Goal: Task Accomplishment & Management: Manage account settings

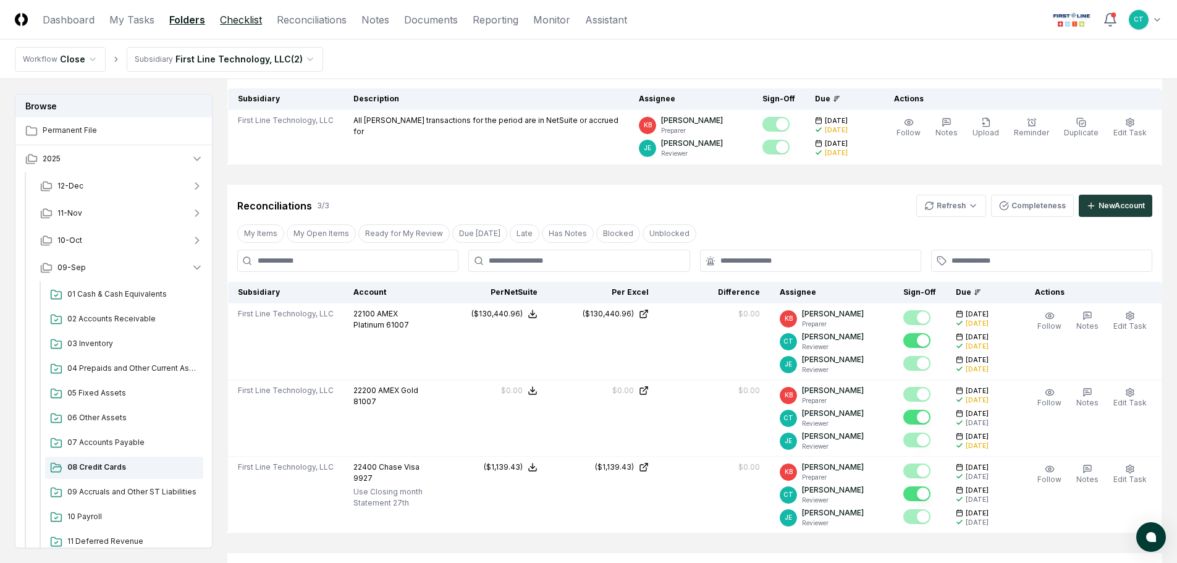
click at [236, 24] on link "Checklist" at bounding box center [241, 19] width 42 height 15
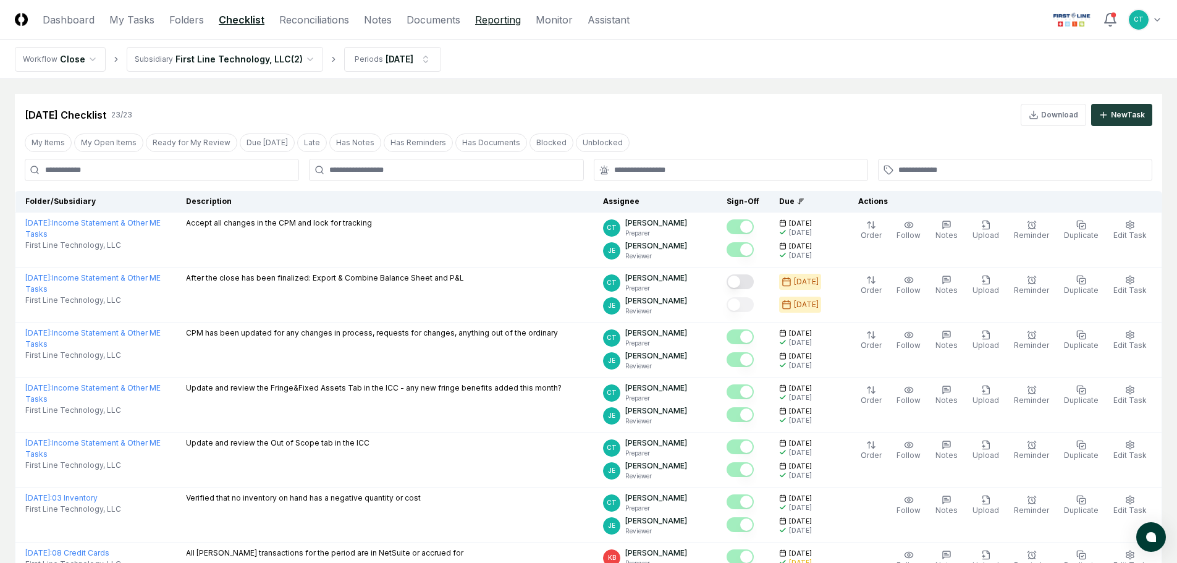
click at [490, 22] on link "Reporting" at bounding box center [498, 19] width 46 height 15
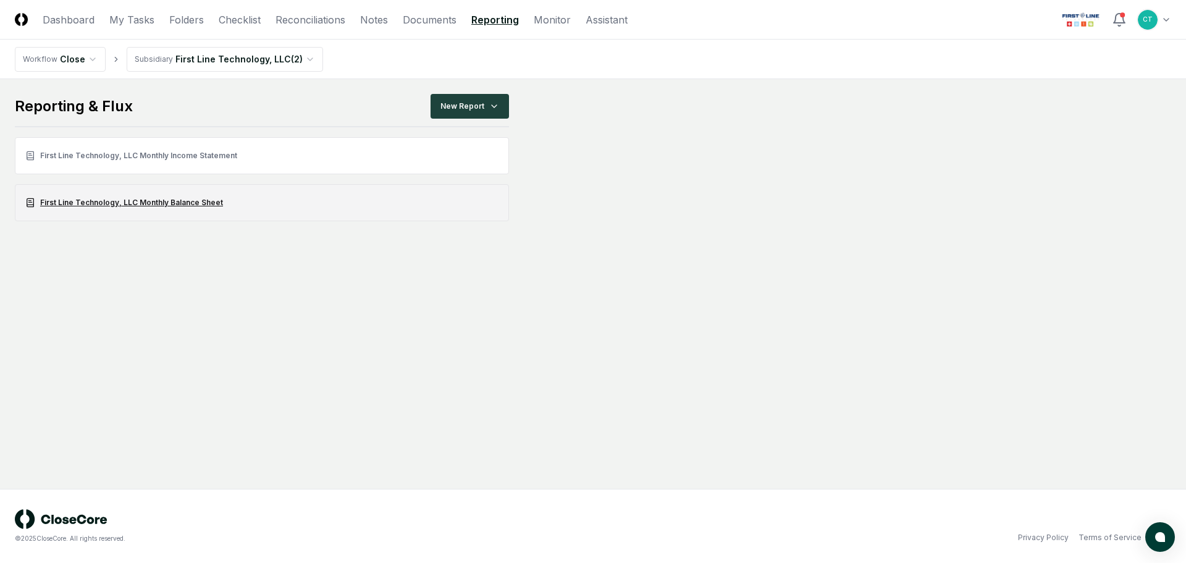
click at [206, 197] on link "First Line Technology, LLC Monthly Balance Sheet" at bounding box center [262, 202] width 494 height 37
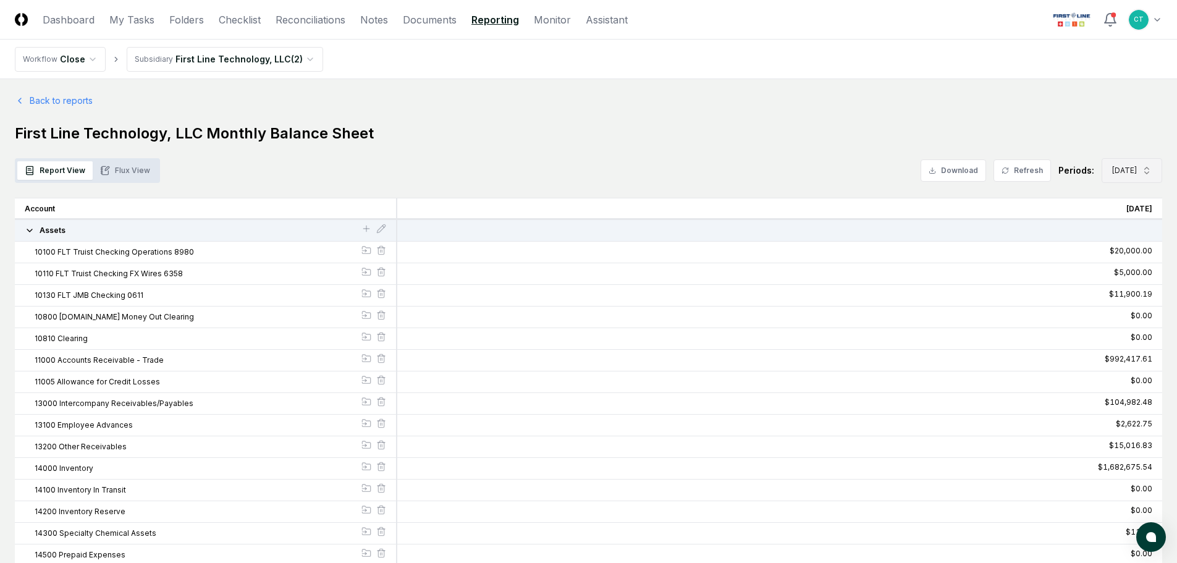
click at [1120, 171] on span "[DATE]" at bounding box center [1124, 170] width 25 height 11
click at [1123, 326] on div "[DATE]" at bounding box center [1127, 320] width 69 height 22
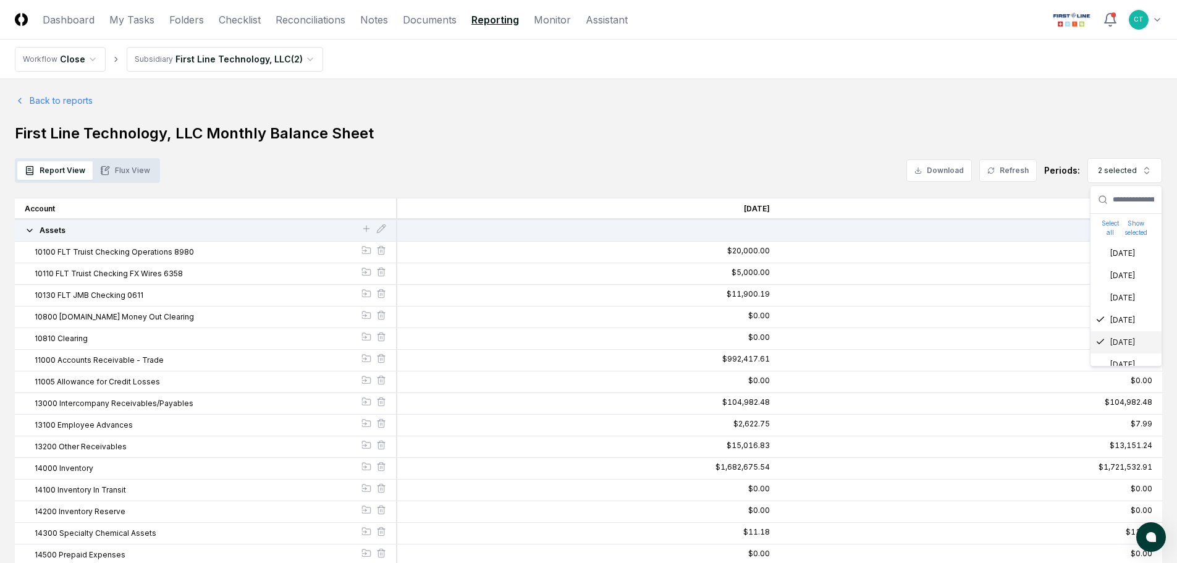
click at [1116, 340] on div "[DATE]" at bounding box center [1115, 342] width 40 height 11
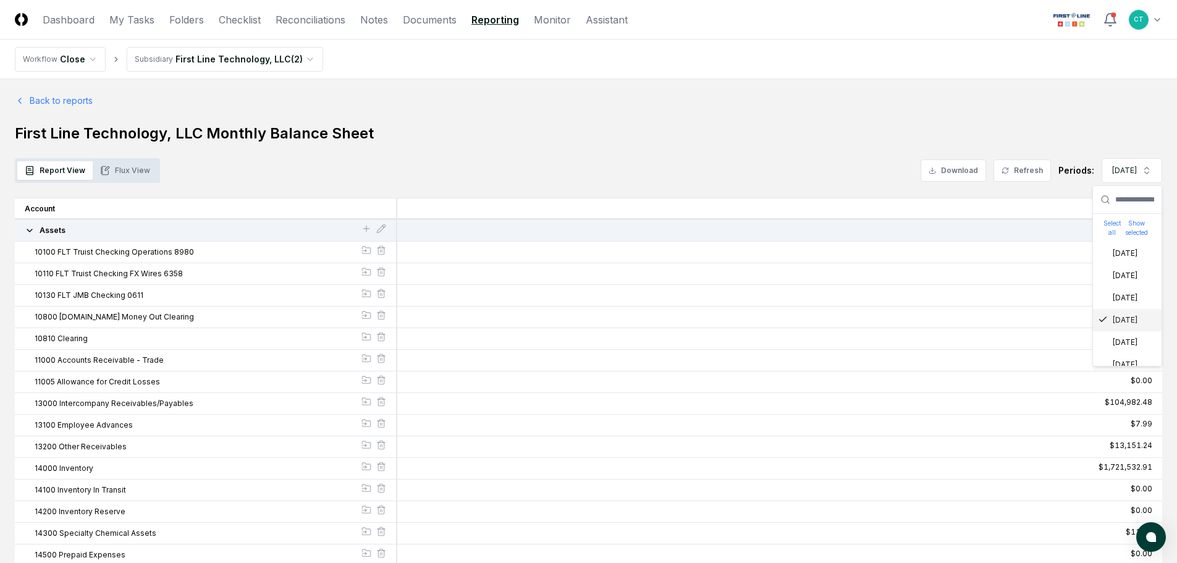
click at [858, 132] on h1 "First Line Technology, LLC Monthly Balance Sheet" at bounding box center [588, 134] width 1147 height 20
click at [939, 170] on button "Download" at bounding box center [953, 170] width 65 height 22
click at [53, 99] on link "Back to reports" at bounding box center [54, 100] width 78 height 13
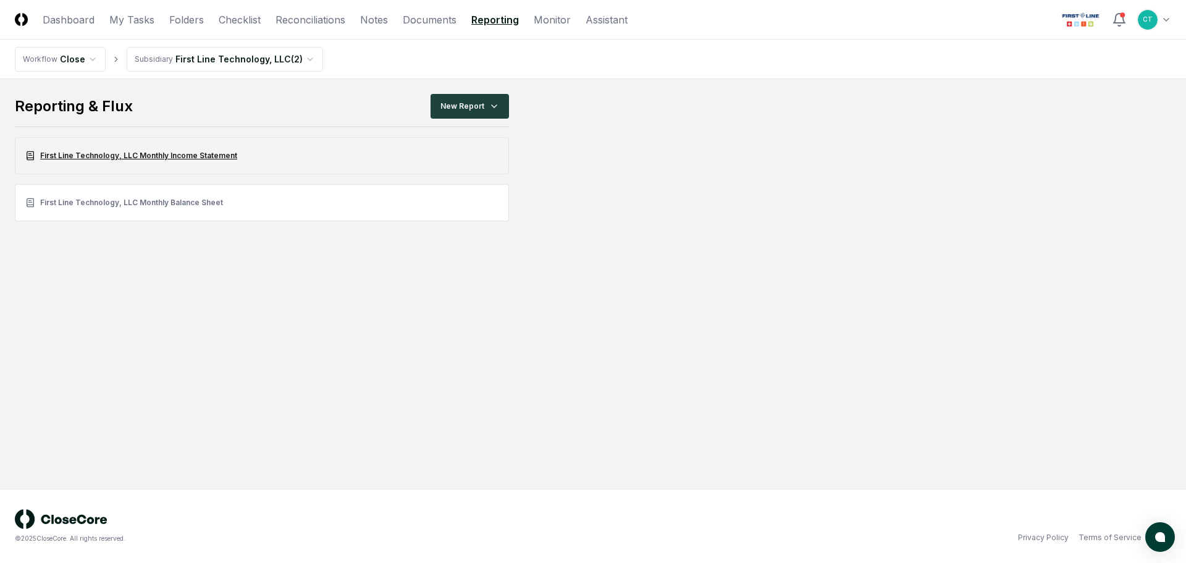
click at [137, 153] on link "First Line Technology, LLC Monthly Income Statement" at bounding box center [262, 155] width 494 height 37
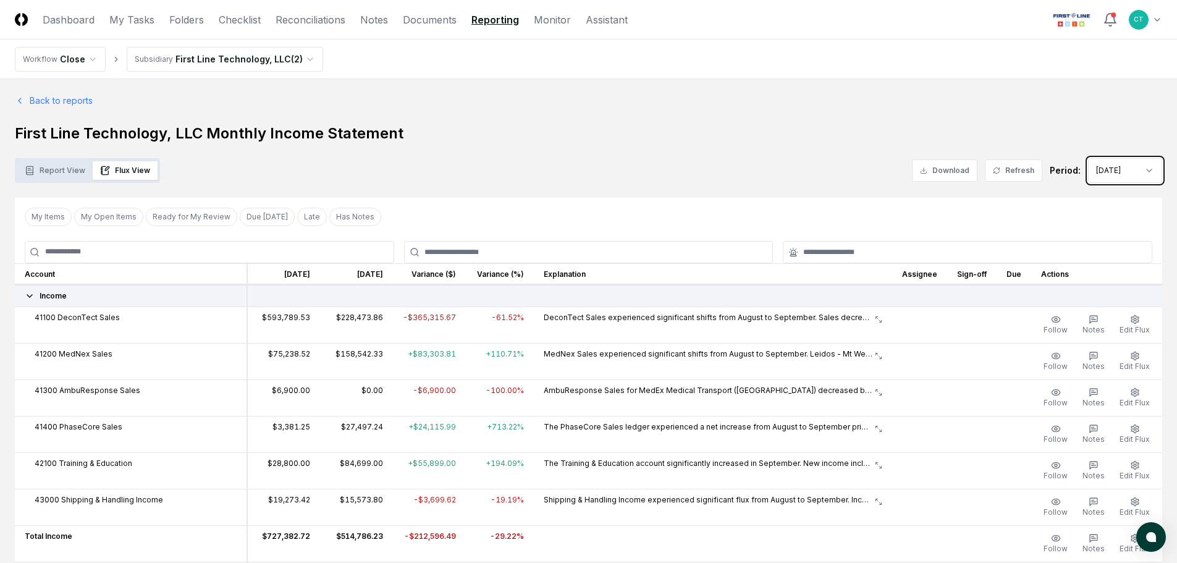
click at [949, 166] on button "Download" at bounding box center [944, 170] width 65 height 22
click at [33, 171] on icon "button" at bounding box center [30, 170] width 7 height 8
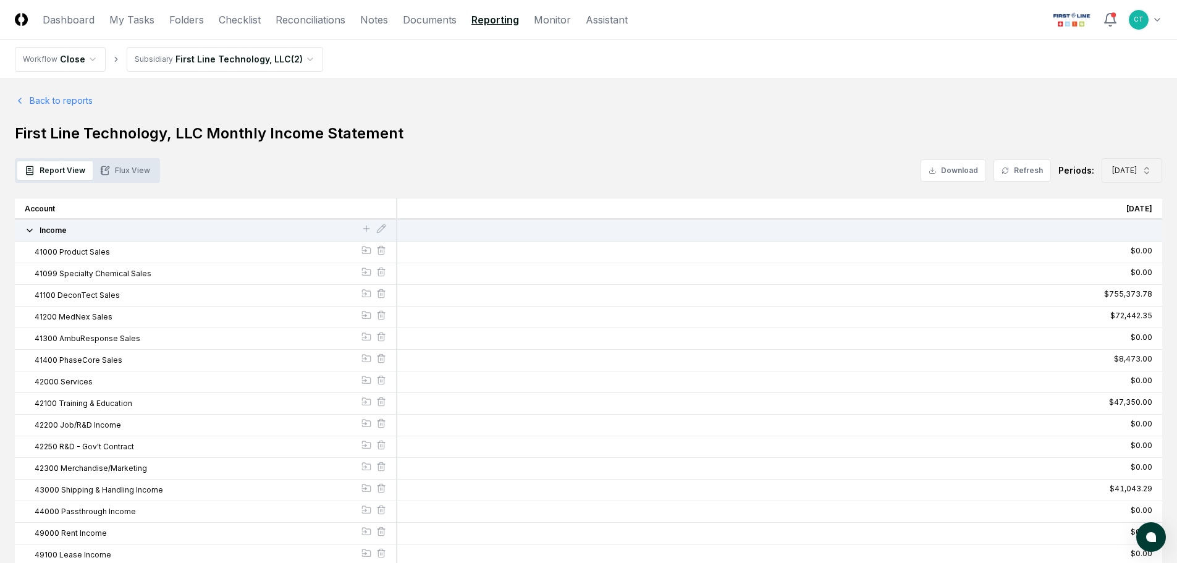
click at [1115, 171] on span "[DATE]" at bounding box center [1124, 170] width 25 height 11
click at [1123, 320] on div "[DATE]" at bounding box center [1119, 319] width 40 height 11
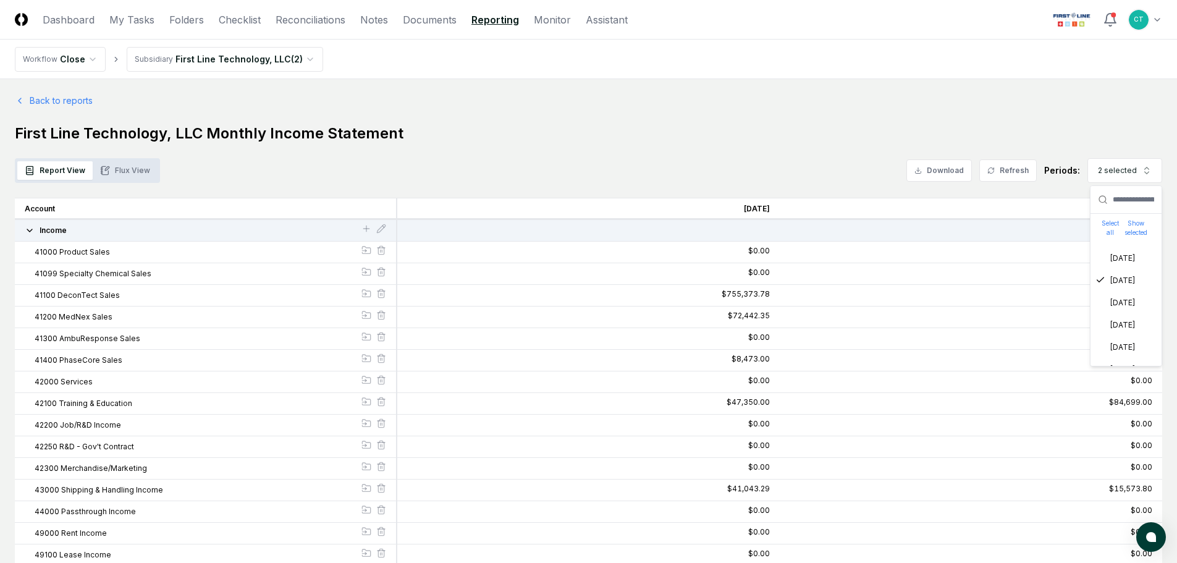
scroll to position [124, 0]
click at [1104, 268] on div "[DATE]" at bounding box center [1115, 263] width 40 height 11
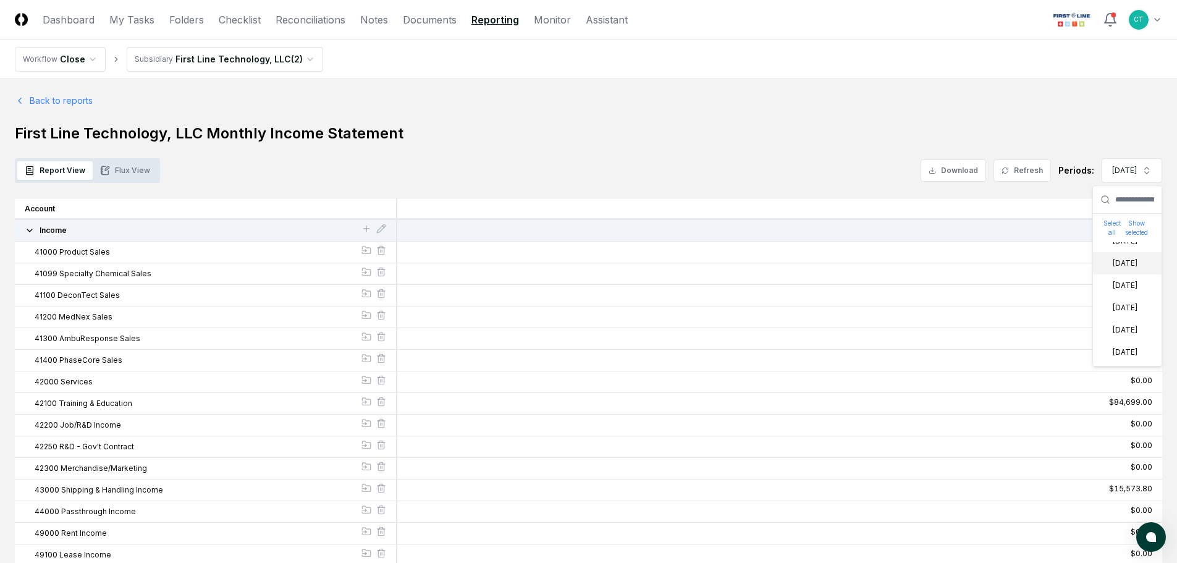
click at [730, 168] on div "Report View Flux View Download Refresh Periods: [DATE] Select all Show selected…" at bounding box center [588, 170] width 1147 height 25
click at [935, 170] on button "Download" at bounding box center [953, 170] width 65 height 22
click at [77, 20] on link "Dashboard" at bounding box center [69, 19] width 52 height 15
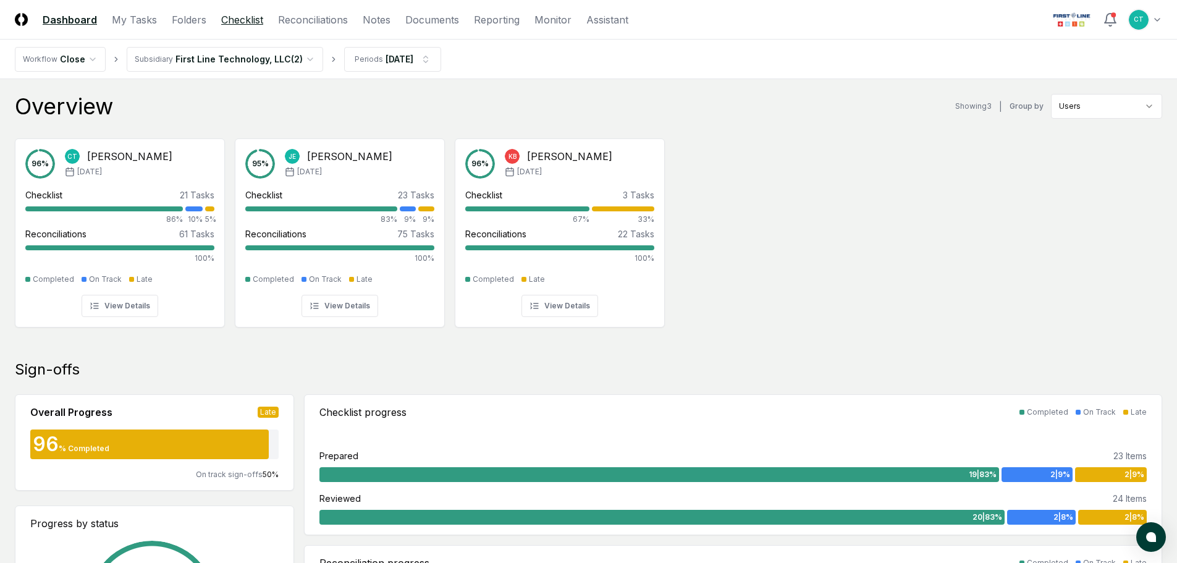
click at [231, 16] on link "Checklist" at bounding box center [242, 19] width 42 height 15
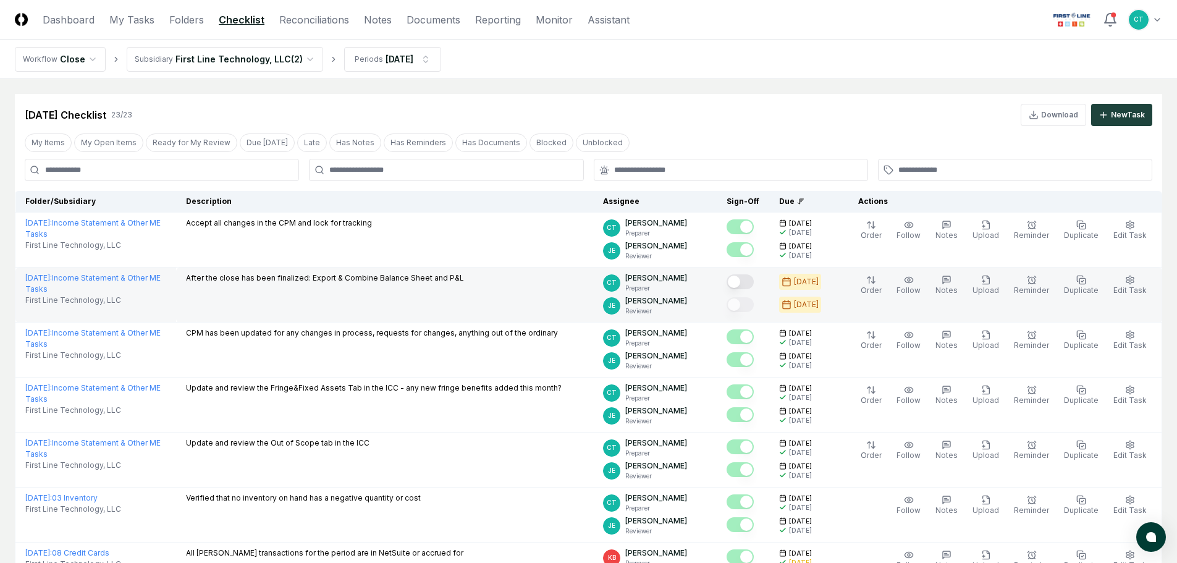
click at [754, 279] on button "Mark complete" at bounding box center [740, 281] width 27 height 15
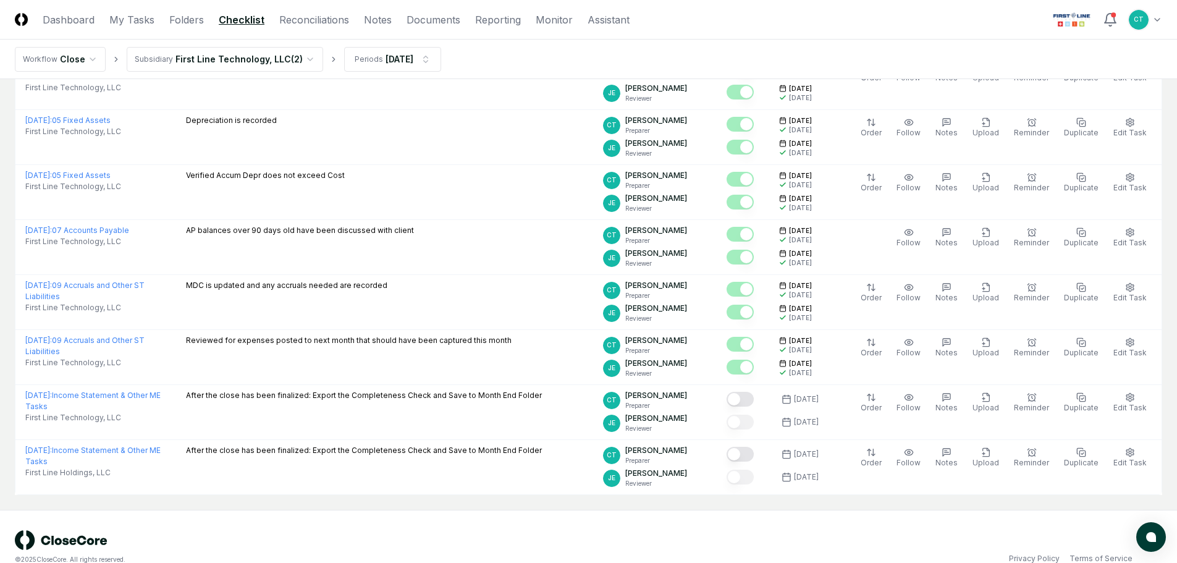
scroll to position [1025, 0]
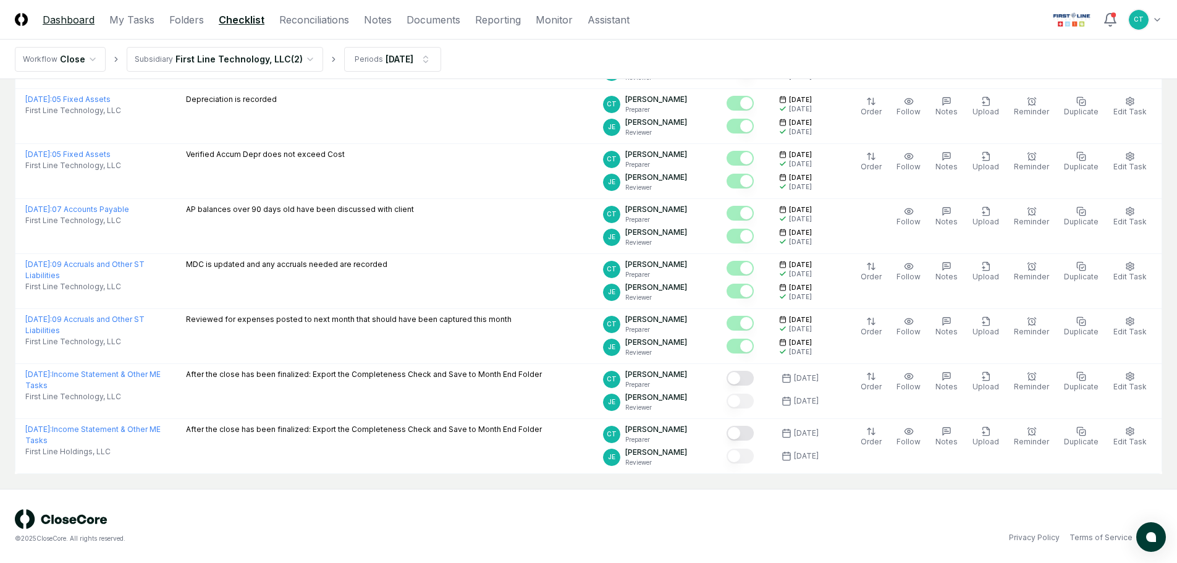
click at [64, 21] on link "Dashboard" at bounding box center [69, 19] width 52 height 15
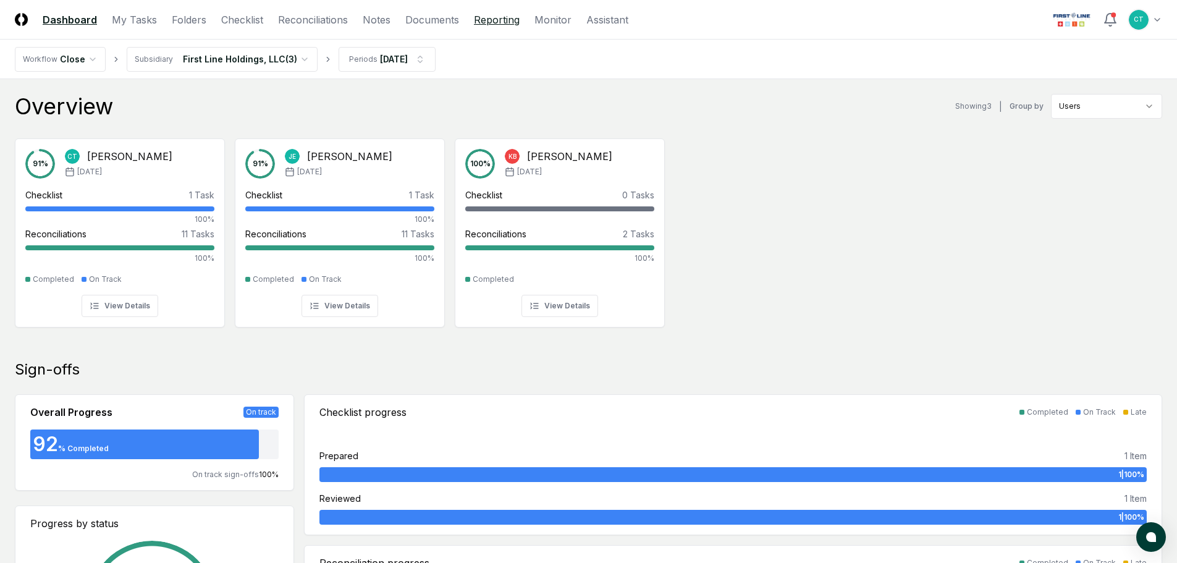
click at [479, 19] on link "Reporting" at bounding box center [497, 19] width 46 height 15
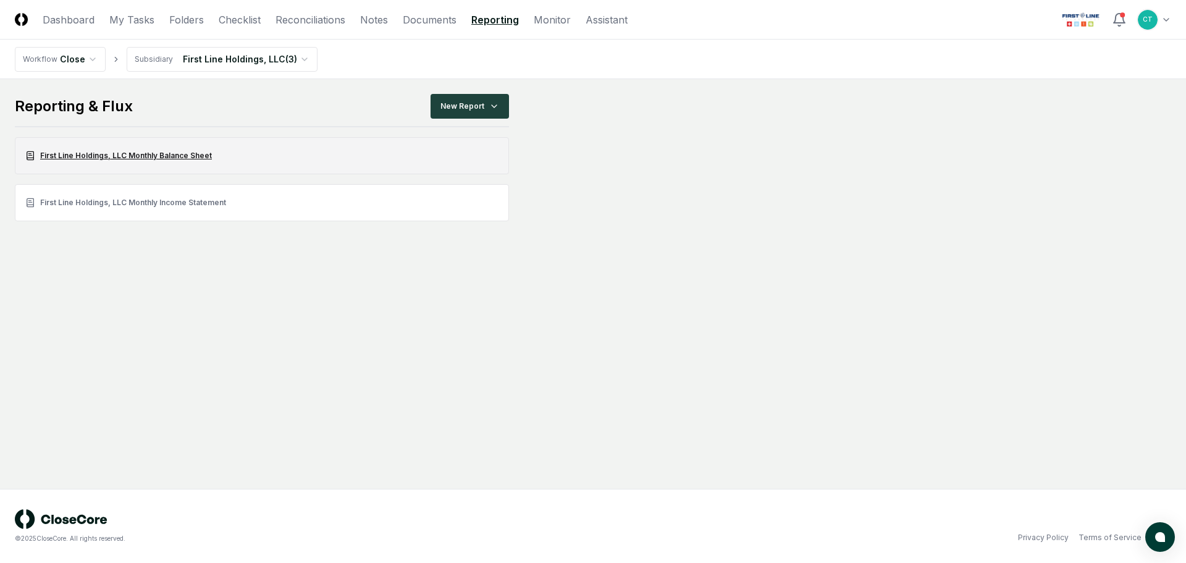
click at [122, 154] on link "First Line Holdings, LLC Monthly Balance Sheet" at bounding box center [262, 155] width 494 height 37
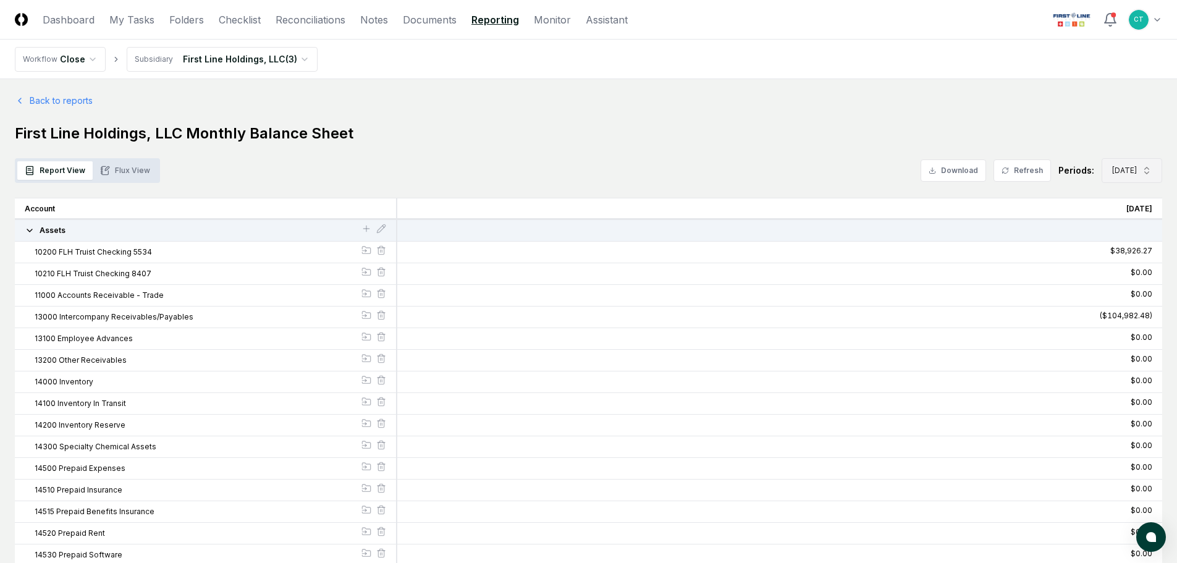
click at [1112, 171] on span "[DATE]" at bounding box center [1124, 170] width 25 height 11
click at [1120, 322] on div "[DATE]" at bounding box center [1118, 319] width 40 height 11
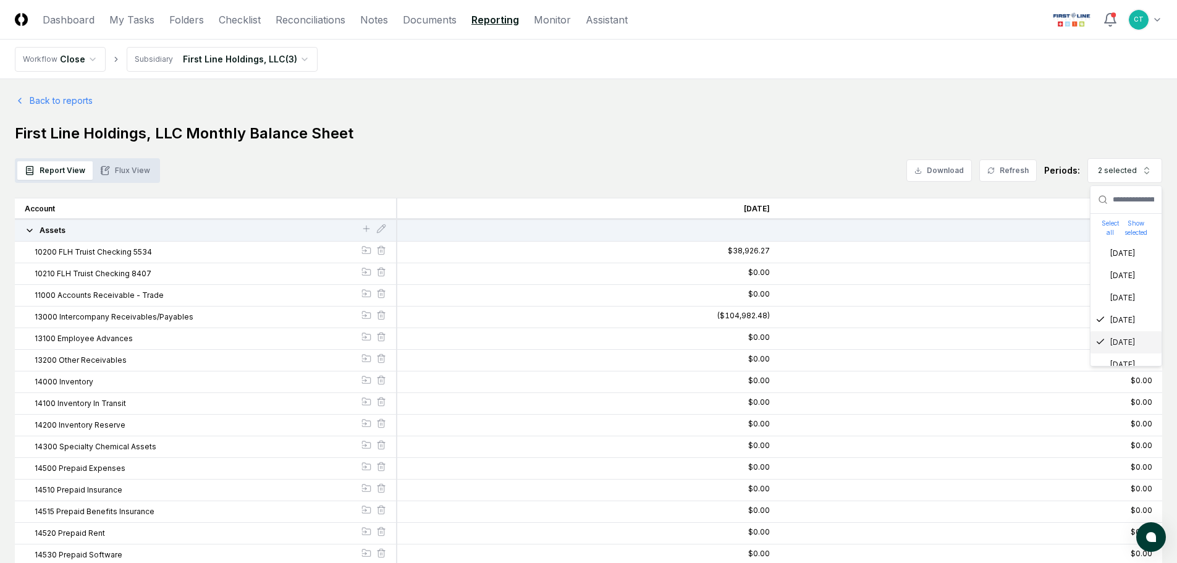
click at [1108, 337] on div "[DATE]" at bounding box center [1115, 342] width 40 height 11
click at [750, 126] on h1 "First Line Holdings, LLC Monthly Balance Sheet" at bounding box center [588, 134] width 1147 height 20
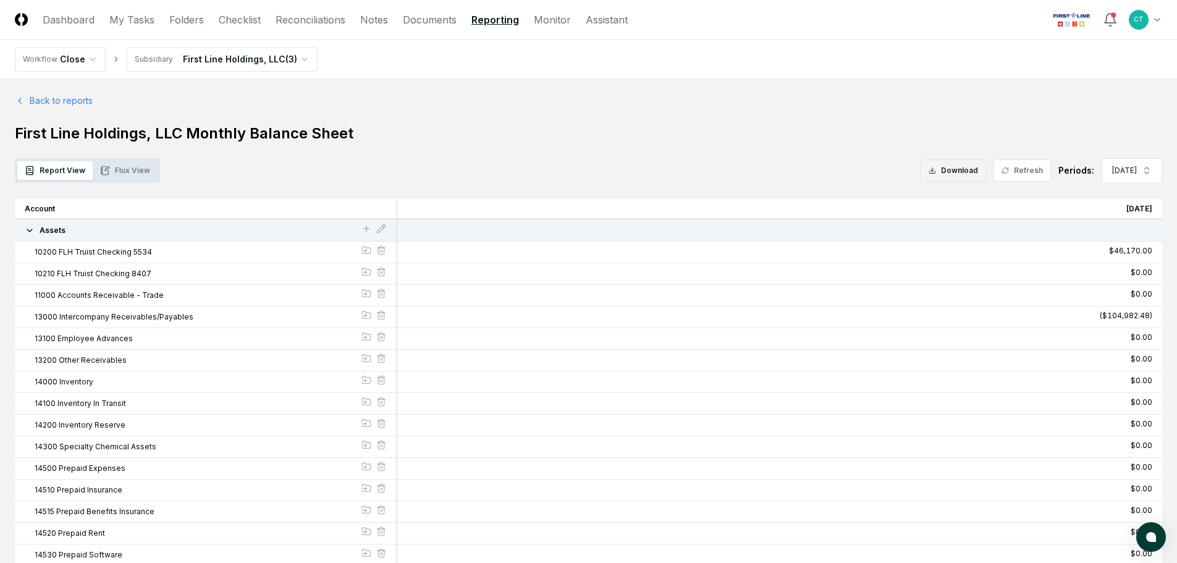
click at [959, 167] on button "Download" at bounding box center [953, 170] width 65 height 22
click at [64, 98] on link "Back to reports" at bounding box center [54, 100] width 78 height 13
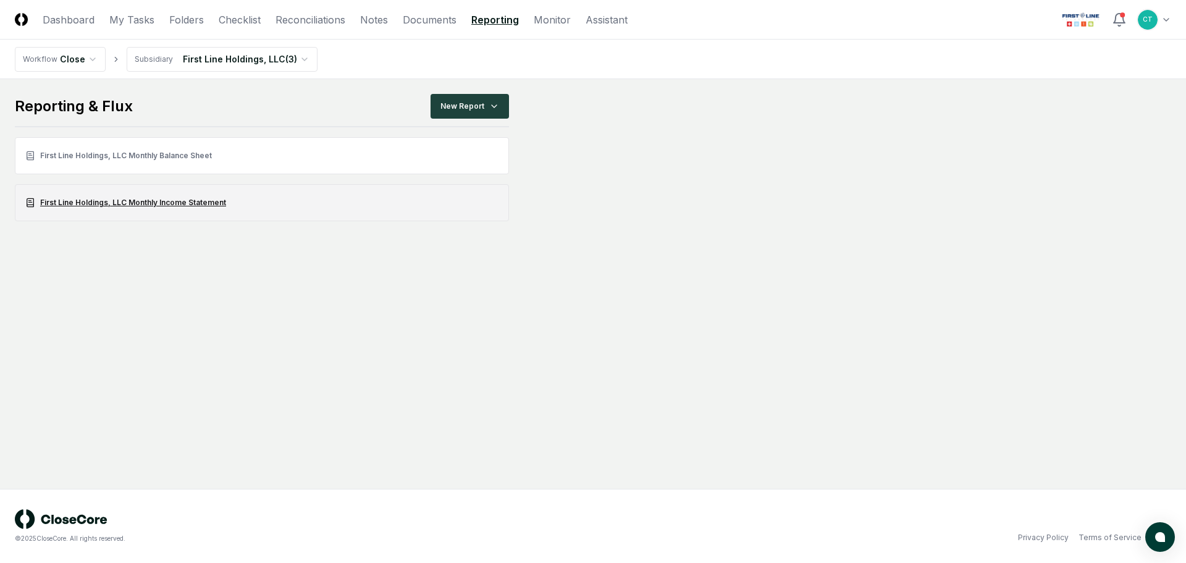
click at [130, 198] on link "First Line Holdings, LLC Monthly Income Statement" at bounding box center [262, 202] width 494 height 37
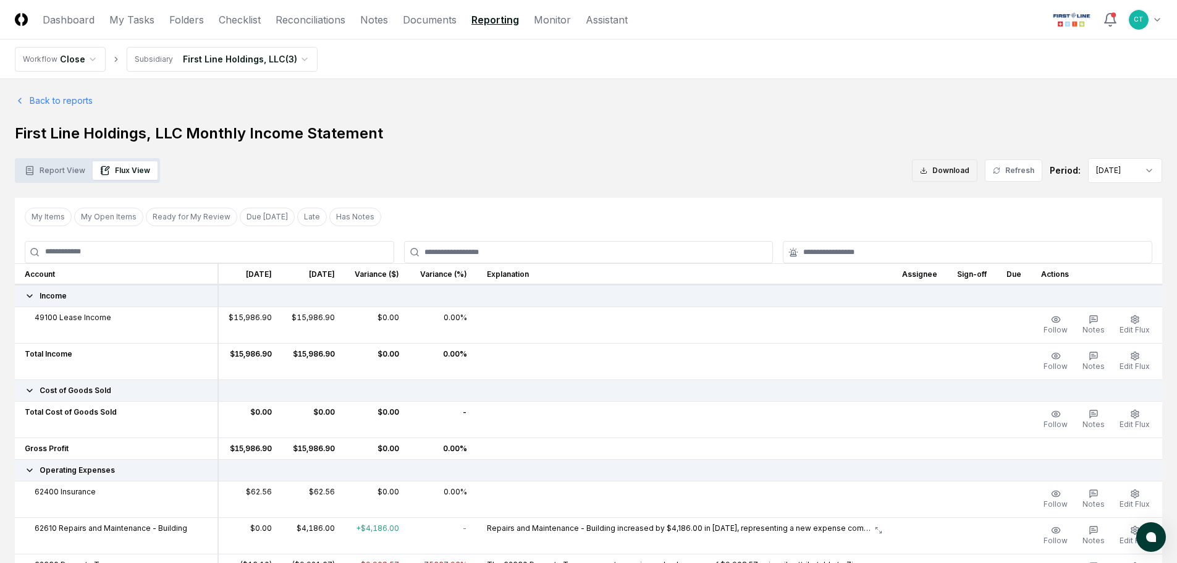
click at [941, 167] on button "Download" at bounding box center [944, 170] width 65 height 22
click at [45, 172] on button "Report View" at bounding box center [54, 170] width 75 height 19
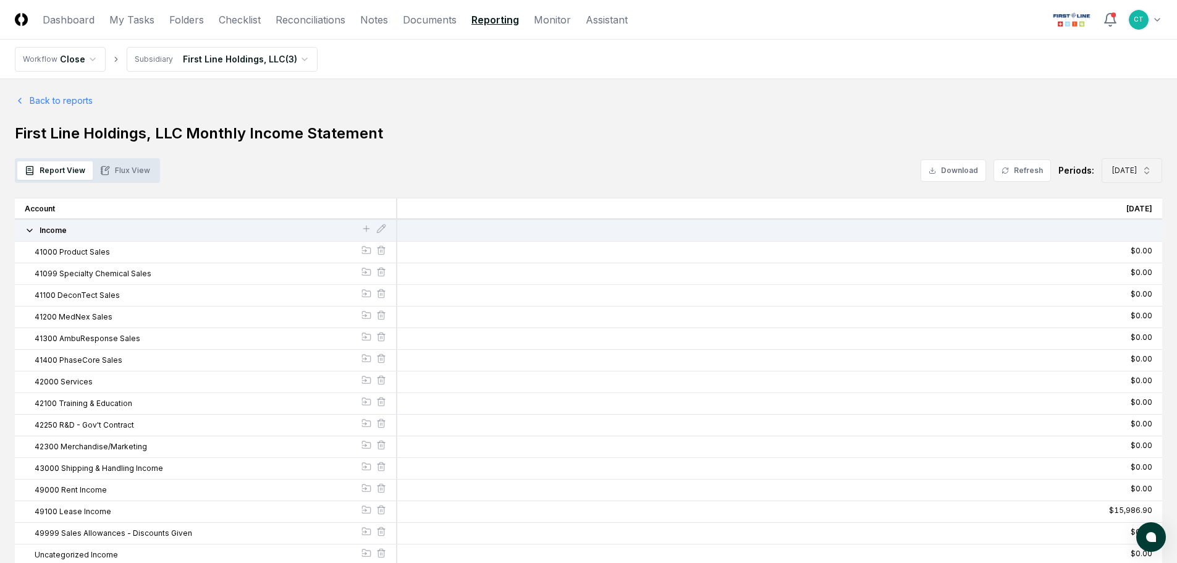
click at [1119, 173] on span "[DATE]" at bounding box center [1124, 170] width 25 height 11
click at [1125, 323] on div "[DATE]" at bounding box center [1118, 319] width 40 height 11
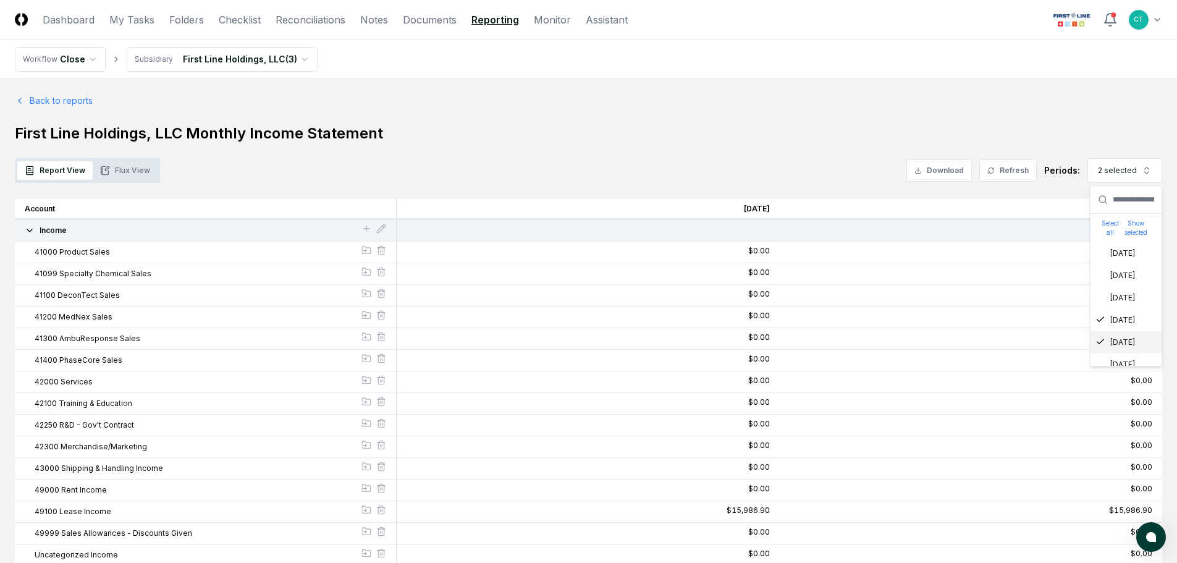
click at [1113, 335] on div "[DATE]" at bounding box center [1125, 342] width 71 height 22
click at [793, 138] on h1 "First Line Holdings, LLC Monthly Income Statement" at bounding box center [588, 134] width 1147 height 20
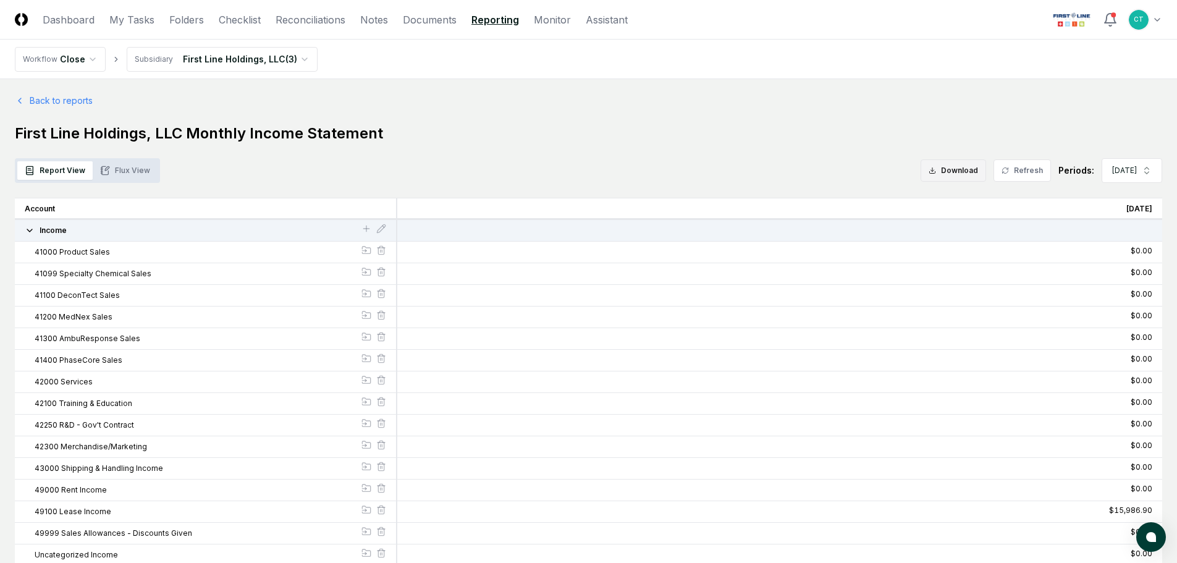
click at [933, 166] on button "Download" at bounding box center [953, 170] width 65 height 22
click at [52, 21] on link "Dashboard" at bounding box center [69, 19] width 52 height 15
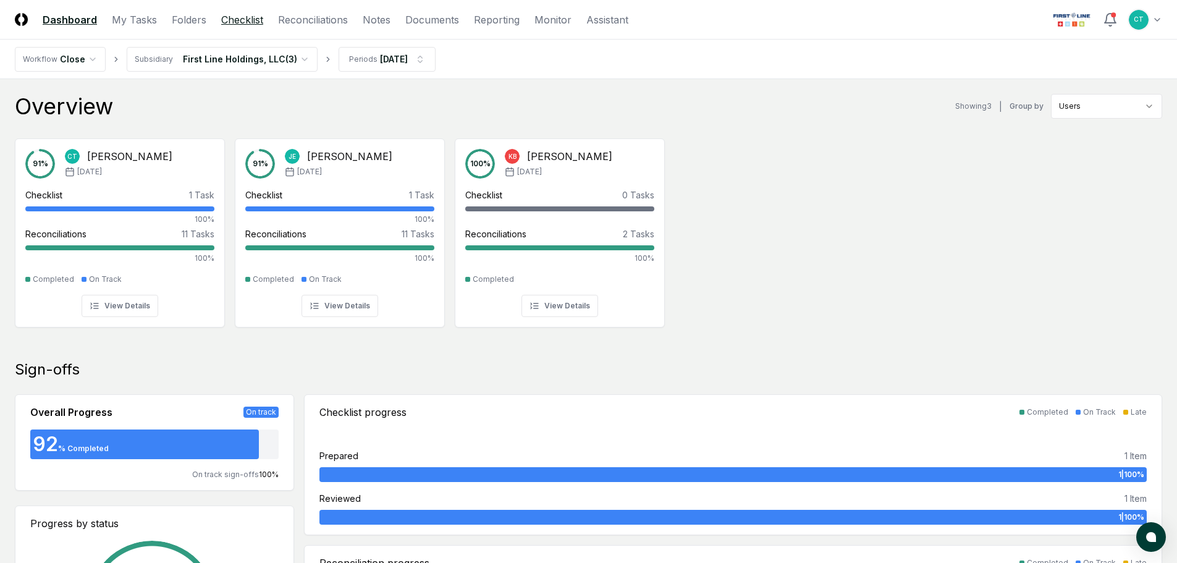
click at [246, 19] on link "Checklist" at bounding box center [242, 19] width 42 height 15
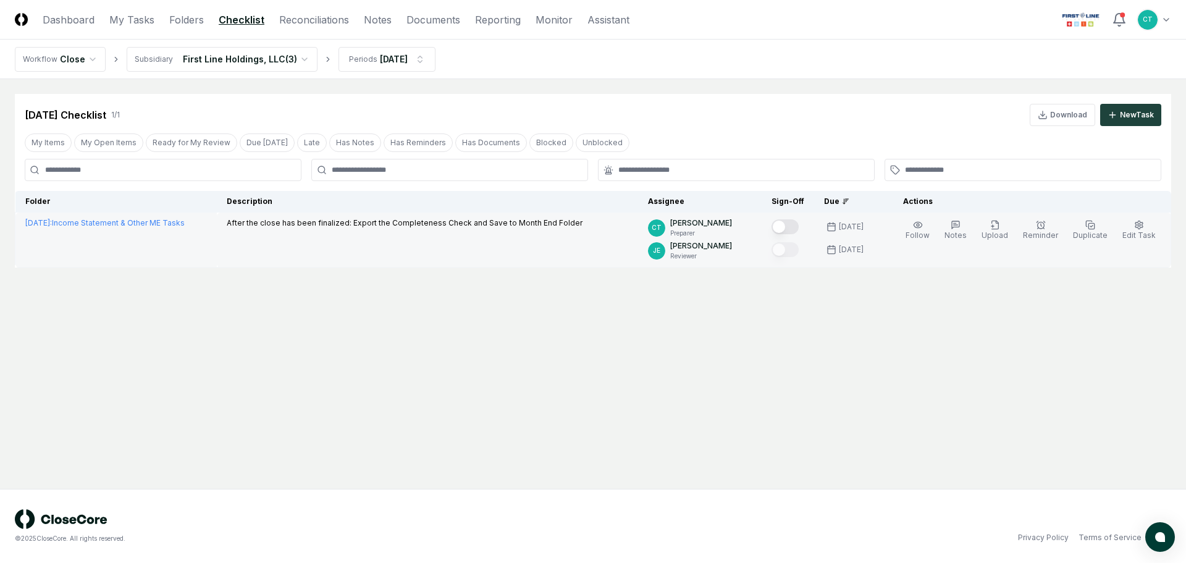
click at [799, 224] on button "Mark complete" at bounding box center [785, 226] width 27 height 15
click at [1043, 115] on line at bounding box center [1043, 113] width 0 height 5
click at [442, 21] on link "Documents" at bounding box center [434, 19] width 54 height 15
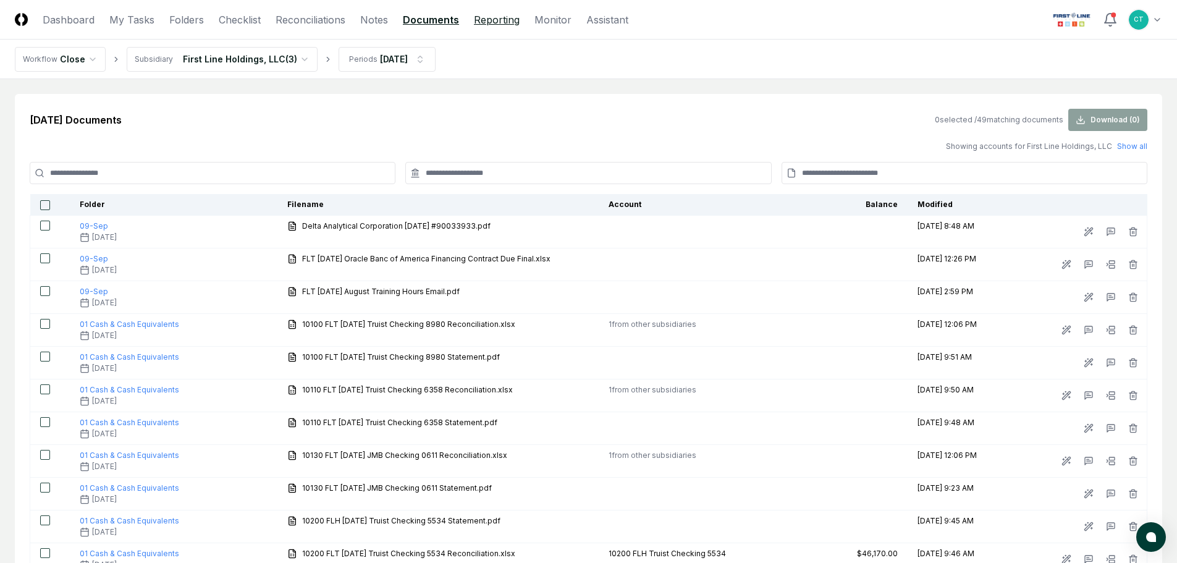
click at [484, 21] on link "Reporting" at bounding box center [497, 19] width 46 height 15
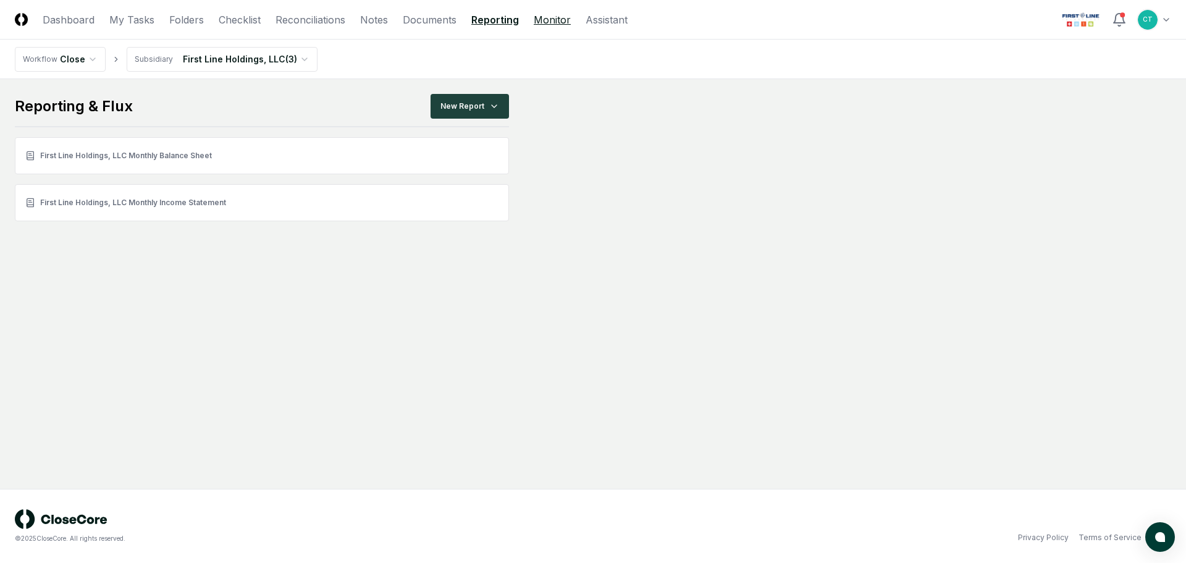
click at [547, 19] on link "Monitor" at bounding box center [552, 19] width 37 height 15
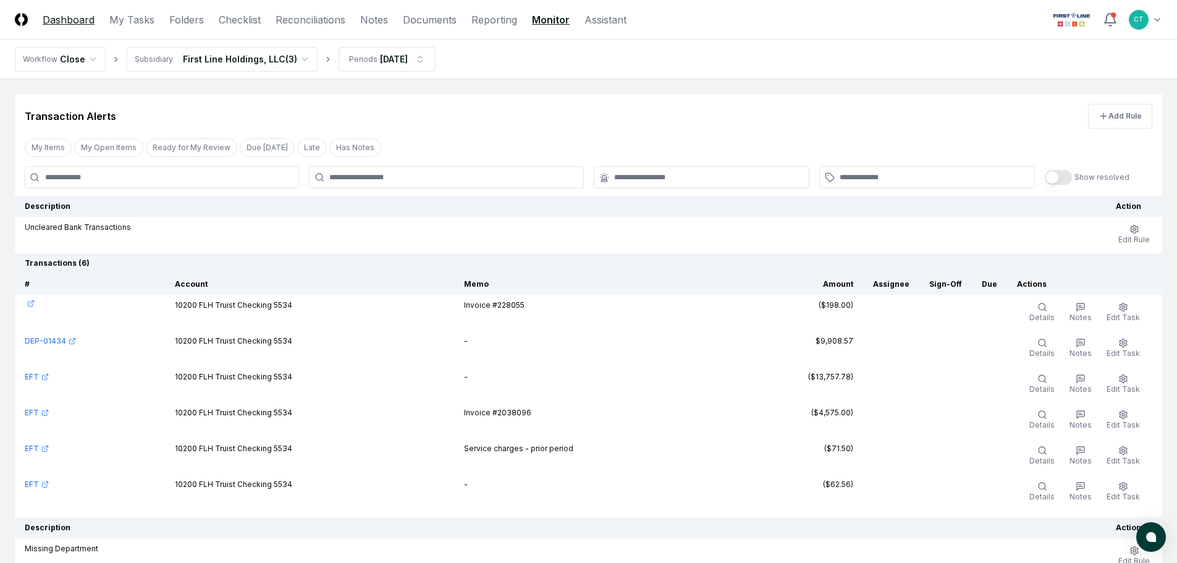
click at [74, 21] on link "Dashboard" at bounding box center [69, 19] width 52 height 15
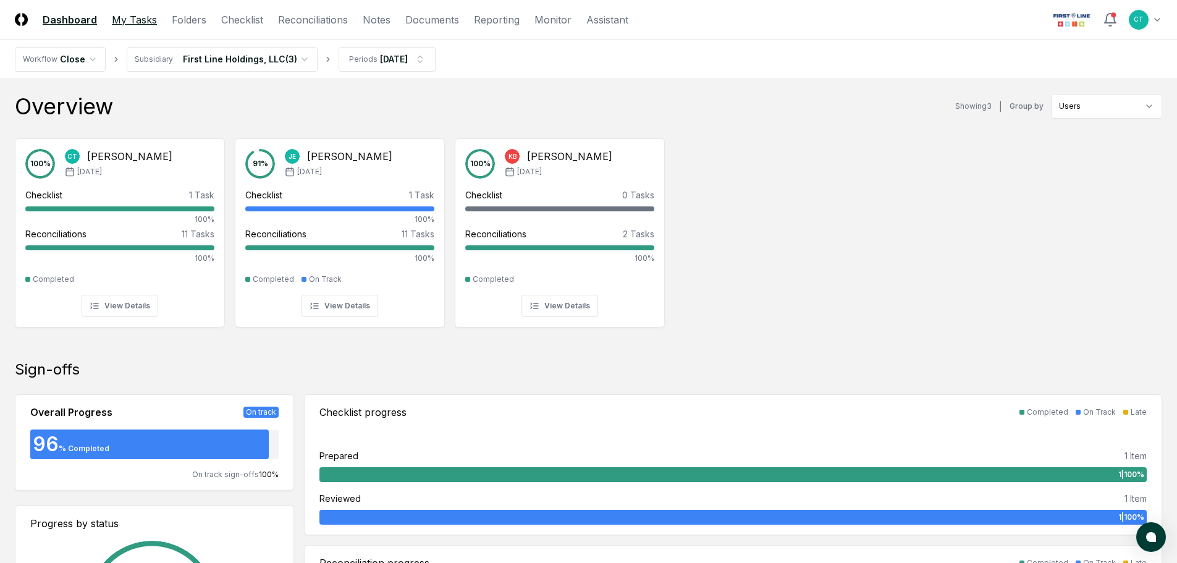
click at [120, 18] on link "My Tasks" at bounding box center [134, 19] width 45 height 15
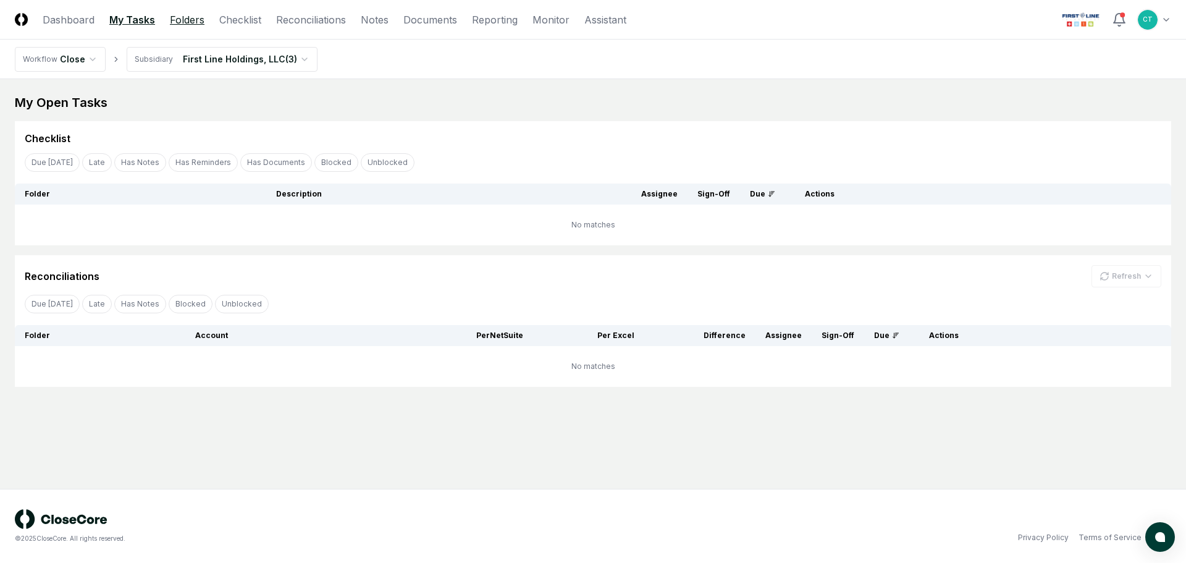
click at [177, 21] on link "Folders" at bounding box center [187, 19] width 35 height 15
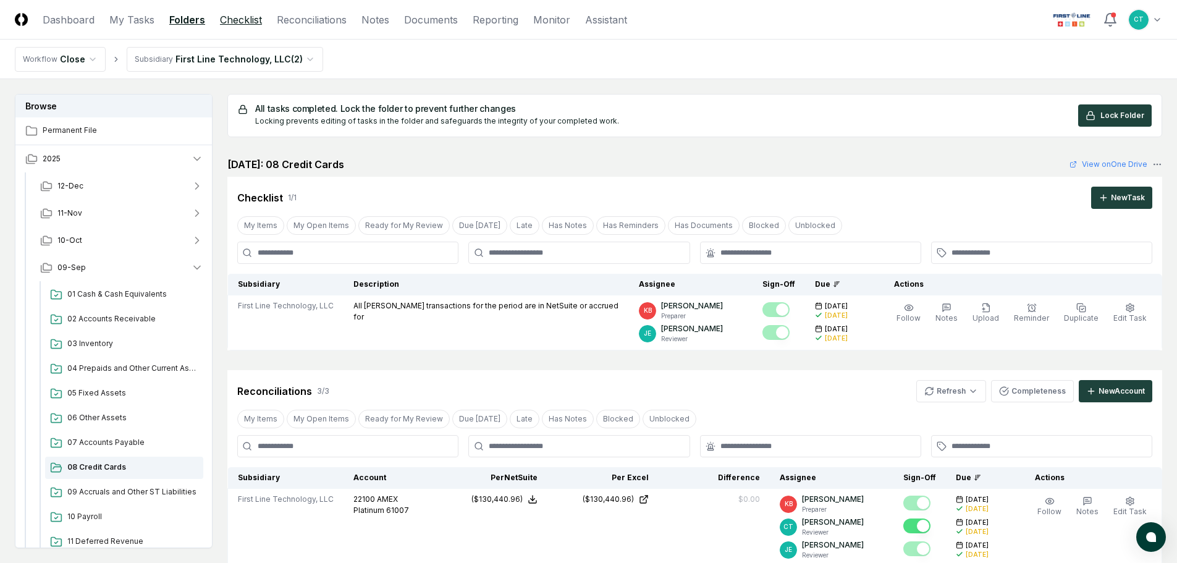
click at [235, 23] on link "Checklist" at bounding box center [241, 19] width 42 height 15
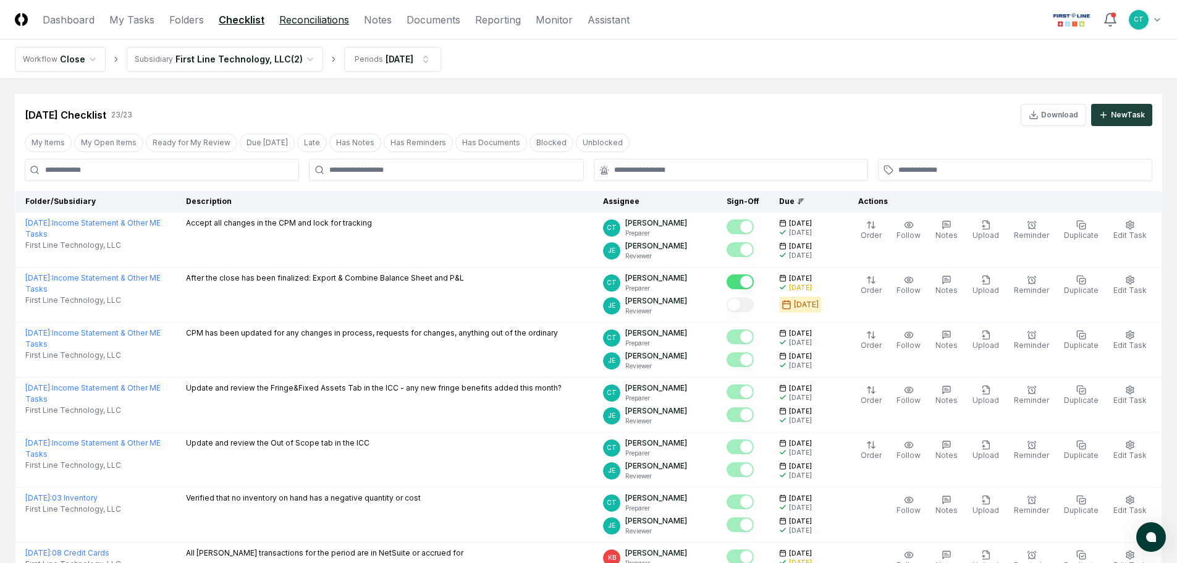
click at [314, 23] on link "Reconciliations" at bounding box center [314, 19] width 70 height 15
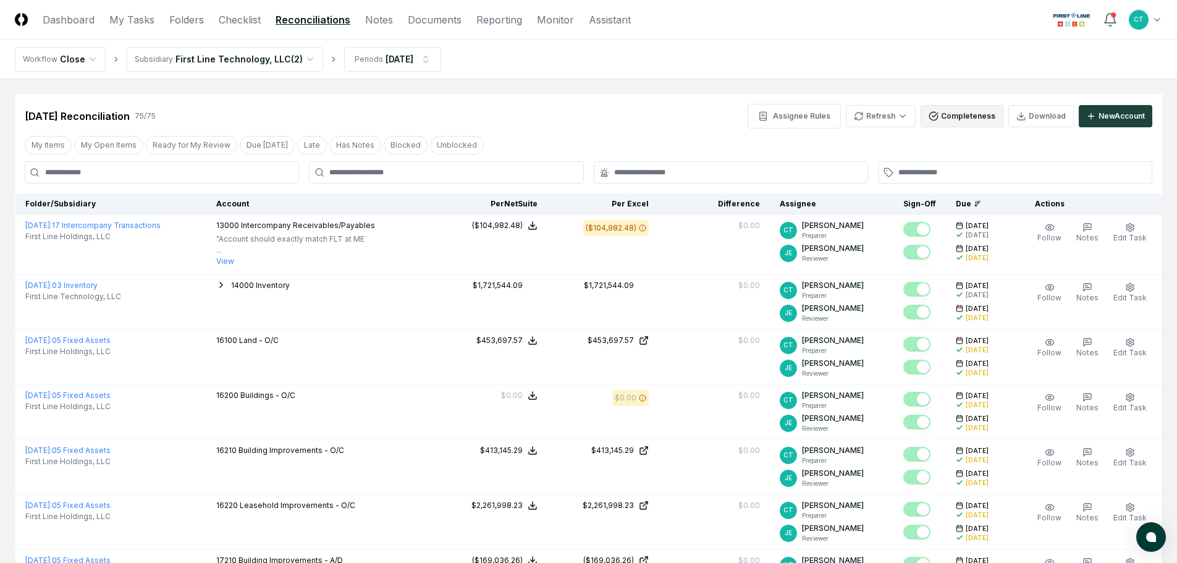
click at [964, 119] on button "Completeness" at bounding box center [962, 116] width 83 height 22
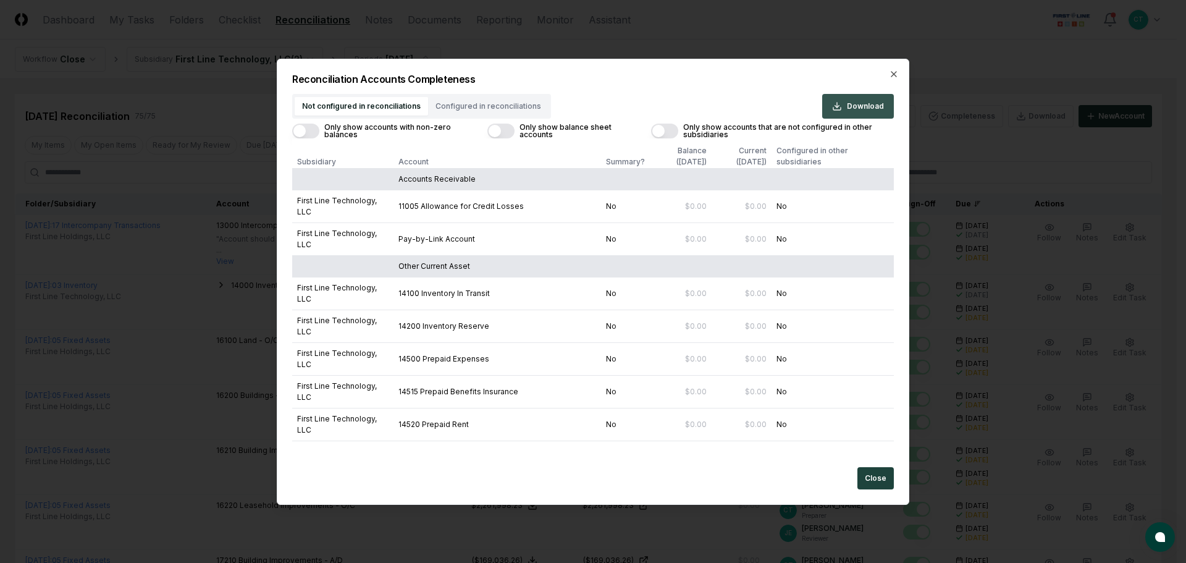
click at [849, 110] on span "Download" at bounding box center [865, 106] width 37 height 11
drag, startPoint x: 898, startPoint y: 77, endPoint x: 900, endPoint y: 59, distance: 18.1
click at [898, 77] on icon "button" at bounding box center [894, 74] width 10 height 10
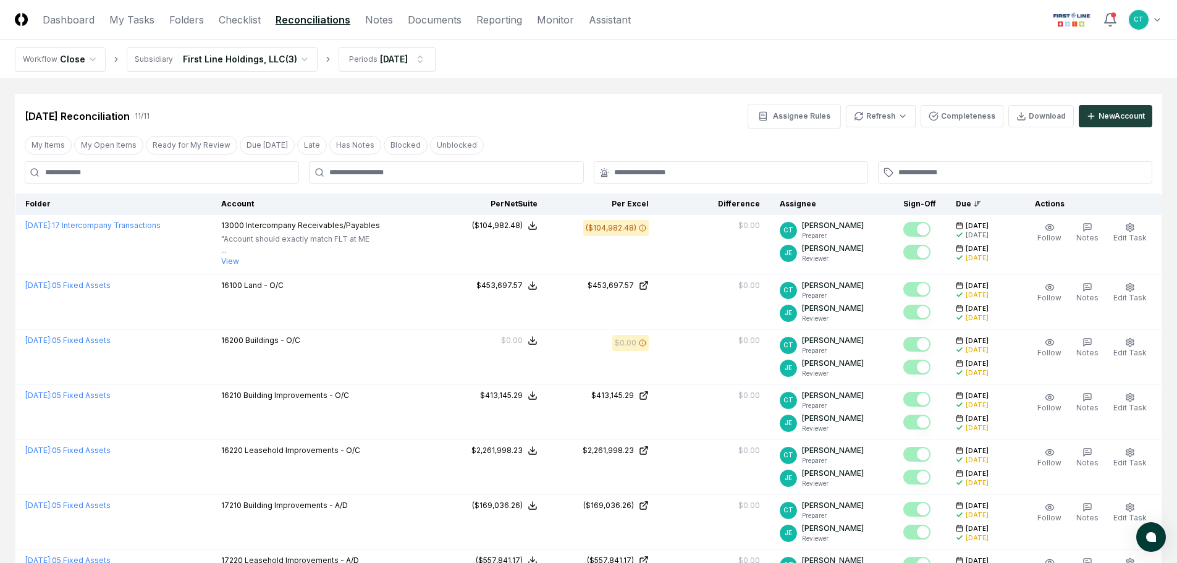
drag, startPoint x: 649, startPoint y: 59, endPoint x: 659, endPoint y: 55, distance: 10.6
click at [655, 56] on nav "Workflow Close Subsidiary First Line Holdings, LLC ( 3 ) Periods [DATE]" at bounding box center [588, 60] width 1177 height 40
click at [945, 111] on button "Completeness" at bounding box center [962, 116] width 83 height 22
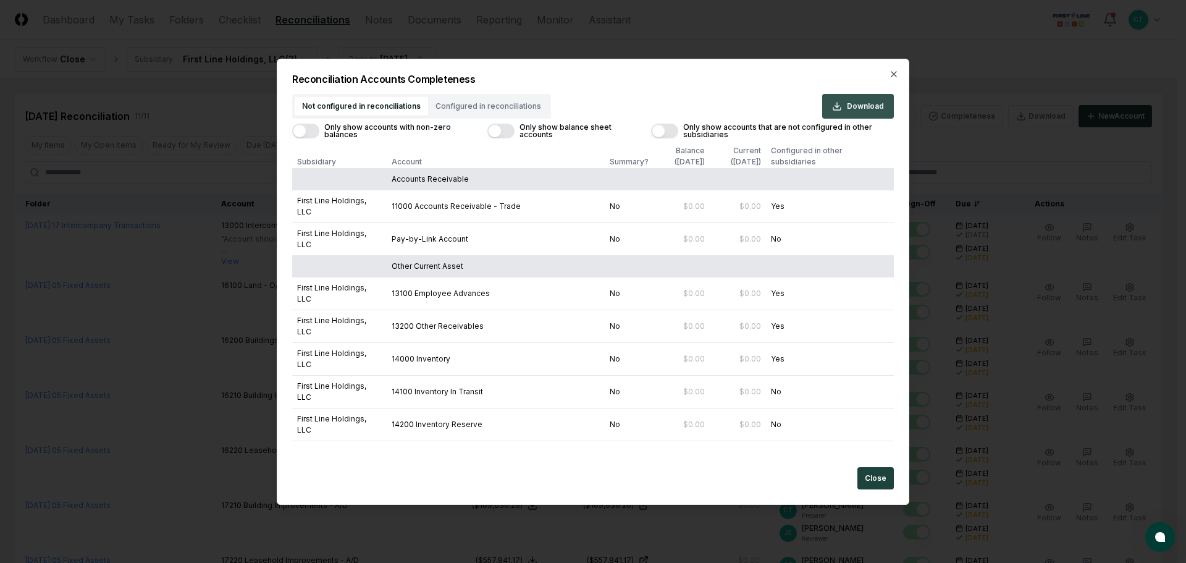
click at [866, 110] on span "Download" at bounding box center [865, 106] width 37 height 11
click at [894, 75] on icon "button" at bounding box center [894, 74] width 10 height 10
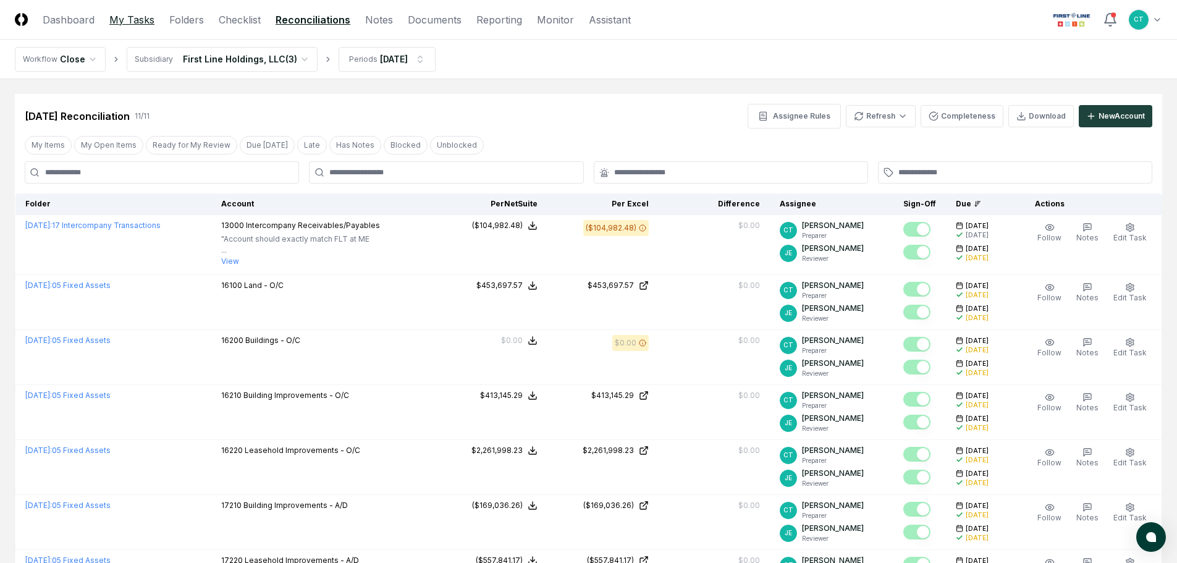
click at [137, 23] on link "My Tasks" at bounding box center [131, 19] width 45 height 15
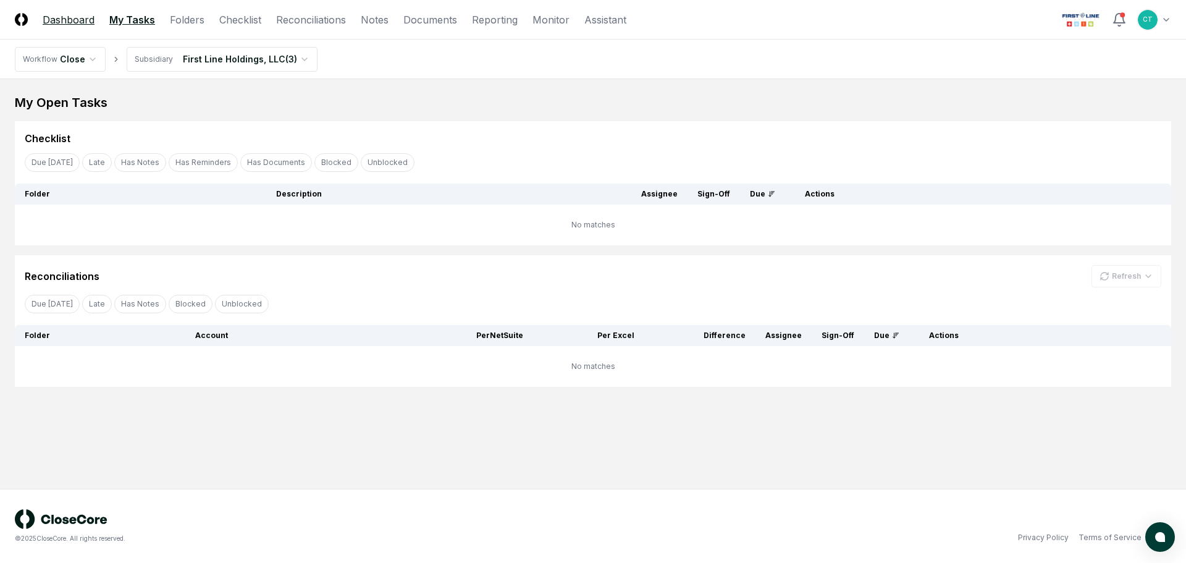
click at [83, 23] on link "Dashboard" at bounding box center [69, 19] width 52 height 15
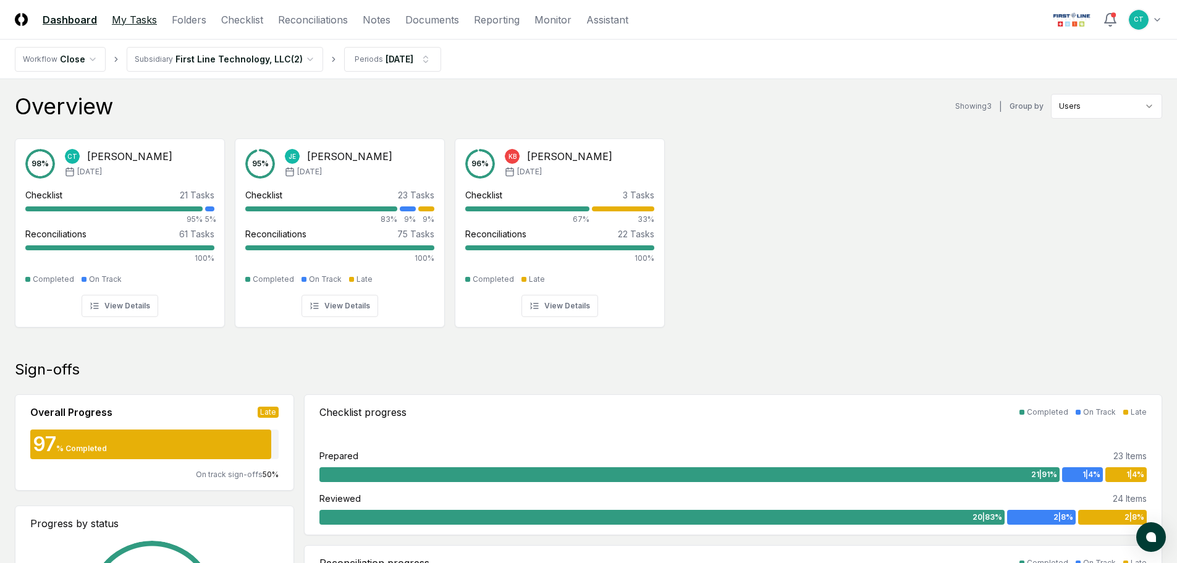
click at [132, 20] on link "My Tasks" at bounding box center [134, 19] width 45 height 15
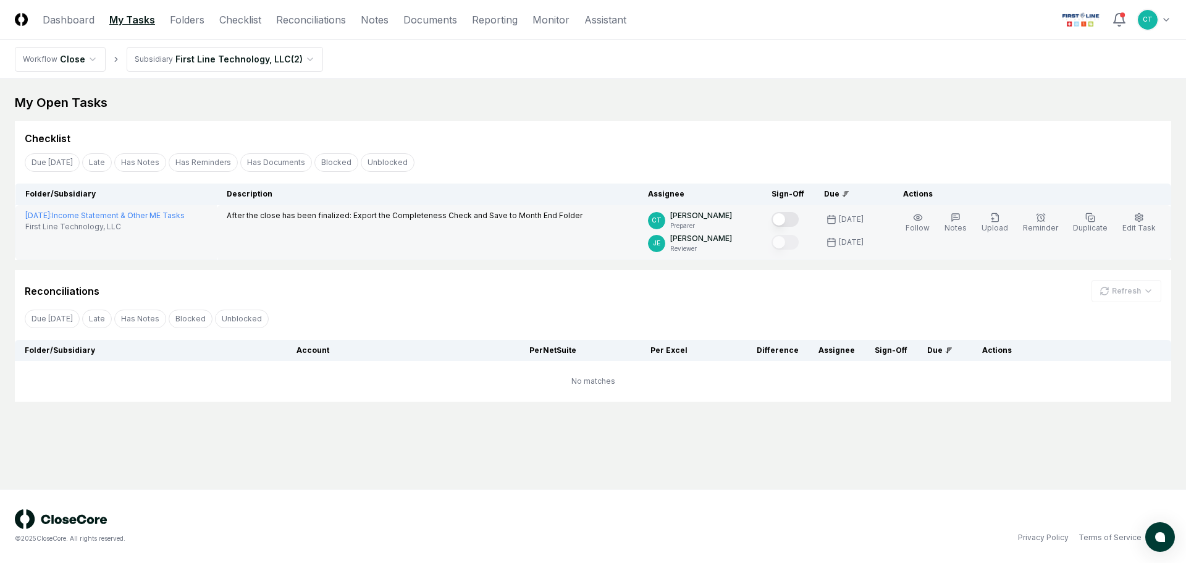
click at [796, 222] on button "Mark complete" at bounding box center [785, 219] width 27 height 15
click at [141, 23] on link "My Tasks" at bounding box center [132, 19] width 46 height 15
click at [77, 59] on html "CloseCore Dashboard My Tasks Folders Checklist Reconciliations Notes Documents …" at bounding box center [593, 281] width 1186 height 563
click at [382, 61] on html "CloseCore Dashboard My Tasks Folders Checklist Reconciliations Notes Documents …" at bounding box center [593, 281] width 1186 height 563
click at [78, 19] on link "Dashboard" at bounding box center [69, 19] width 52 height 15
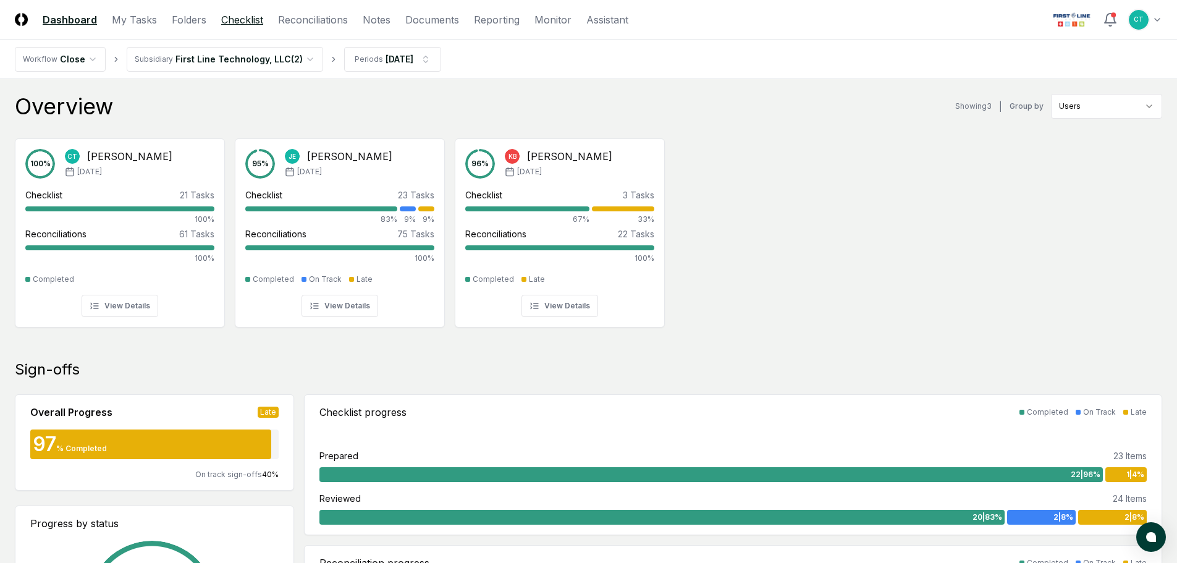
click at [230, 20] on link "Checklist" at bounding box center [242, 19] width 42 height 15
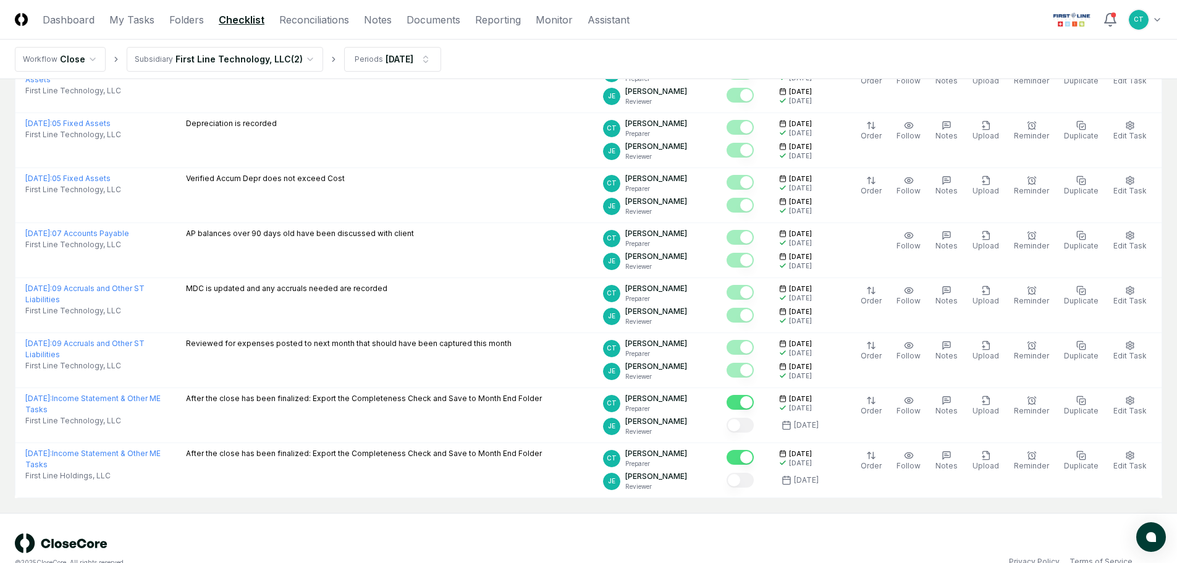
scroll to position [1025, 0]
